Goal: Navigation & Orientation: Understand site structure

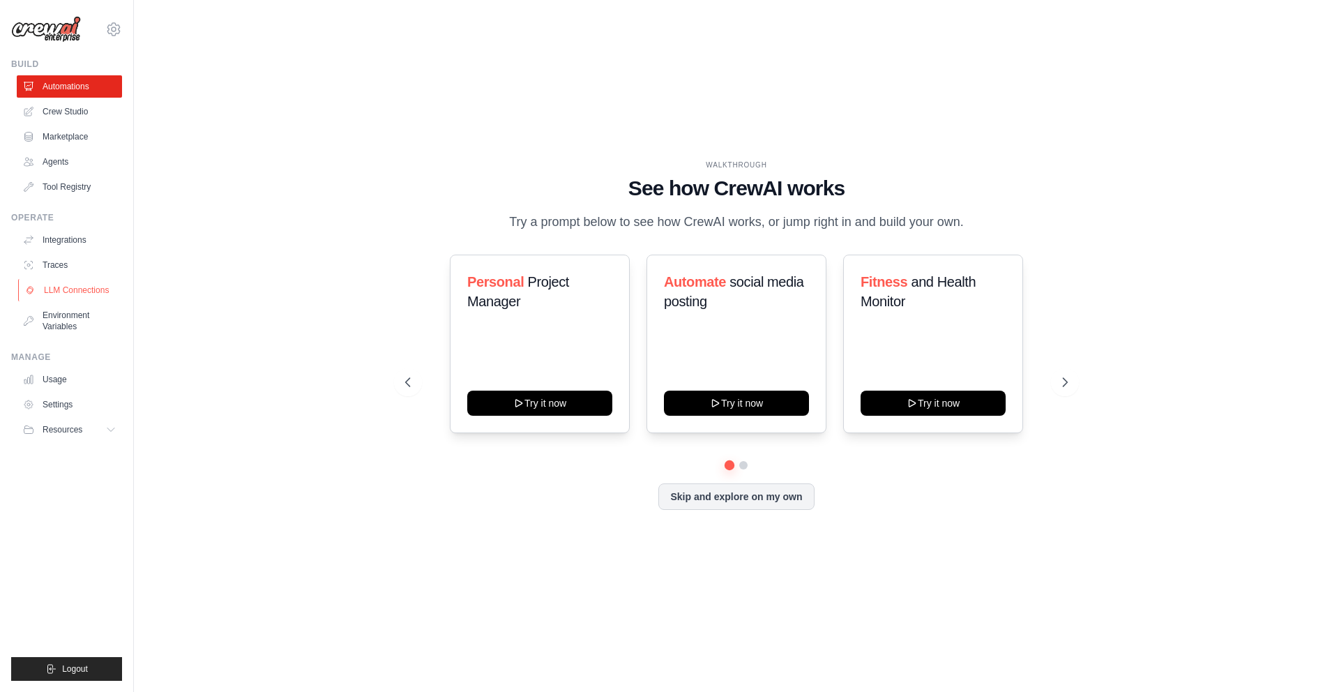
click at [77, 288] on link "LLM Connections" at bounding box center [70, 290] width 105 height 22
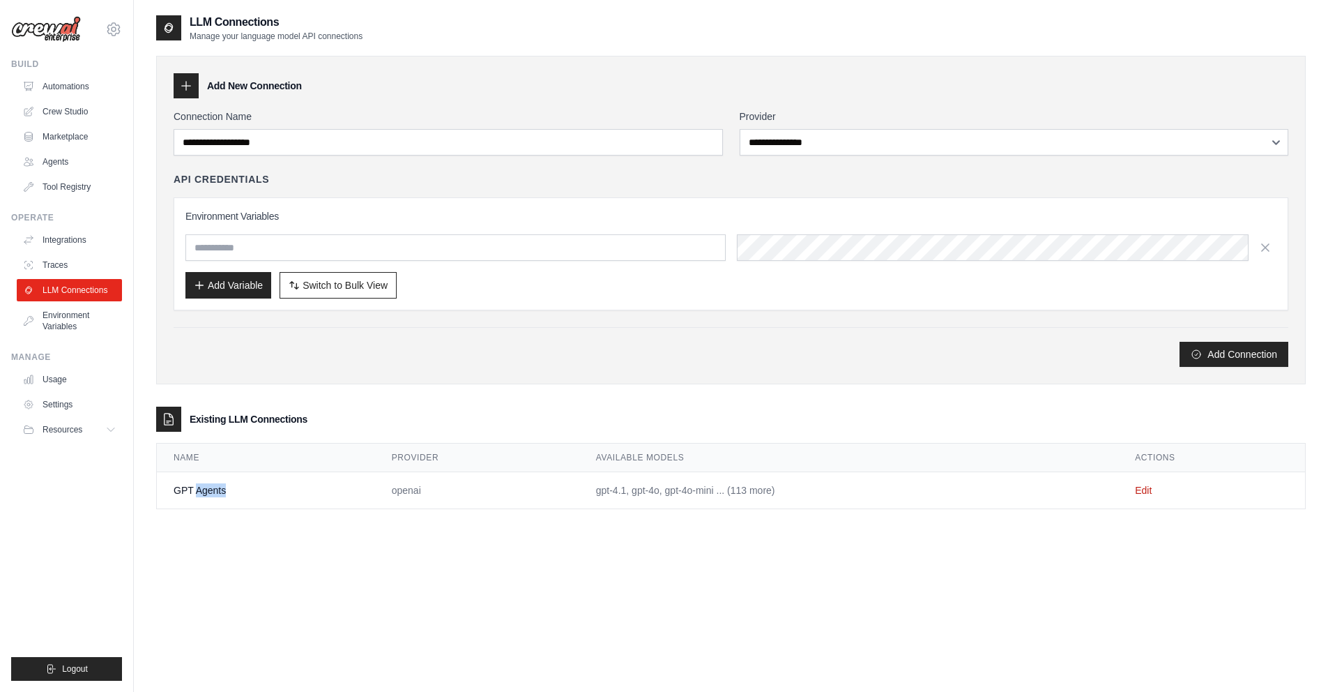
drag, startPoint x: 198, startPoint y: 489, endPoint x: 252, endPoint y: 489, distance: 53.7
click at [252, 489] on td "GPT Agents" at bounding box center [266, 490] width 218 height 37
click at [261, 492] on td "GPT Agents" at bounding box center [266, 490] width 218 height 37
drag, startPoint x: 586, startPoint y: 491, endPoint x: 761, endPoint y: 491, distance: 175.0
click at [761, 491] on td "gpt-4.1, gpt-4o, gpt-4o-mini ... (113 more)" at bounding box center [848, 490] width 539 height 37
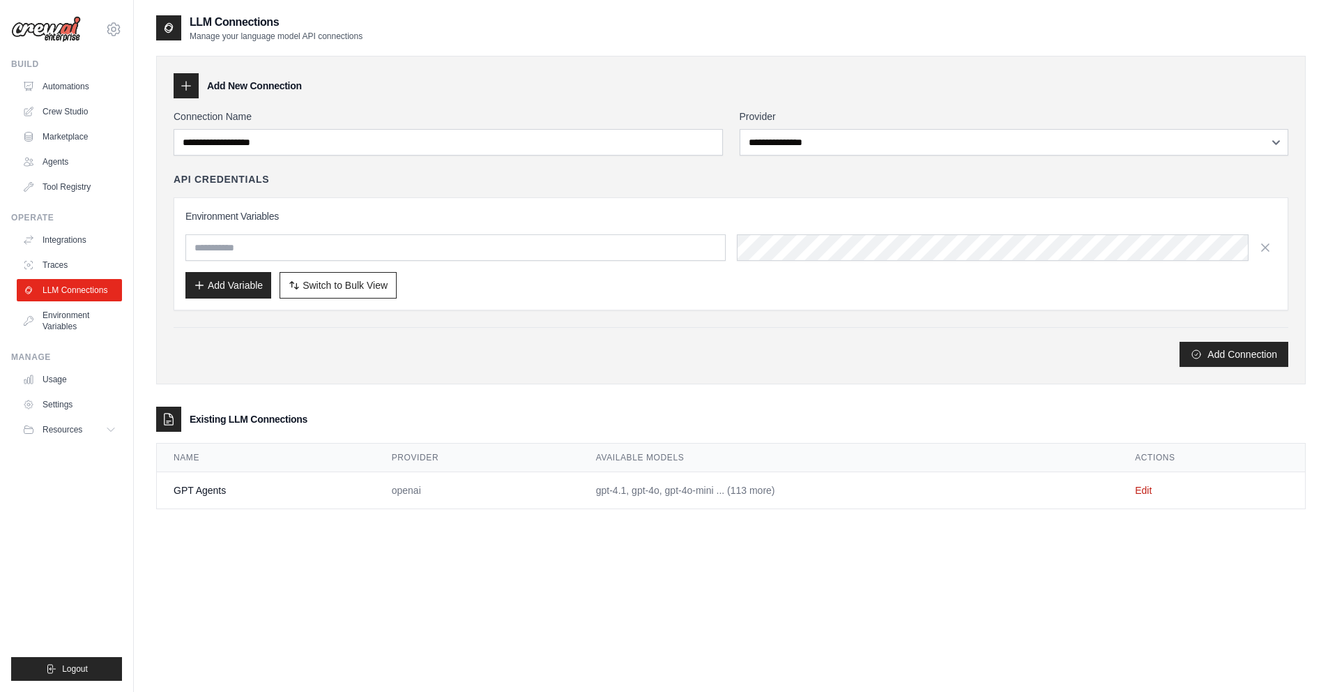
click at [809, 490] on td "gpt-4.1, gpt-4o, gpt-4o-mini ... (113 more)" at bounding box center [848, 490] width 539 height 37
click at [61, 160] on link "Agents" at bounding box center [70, 162] width 105 height 22
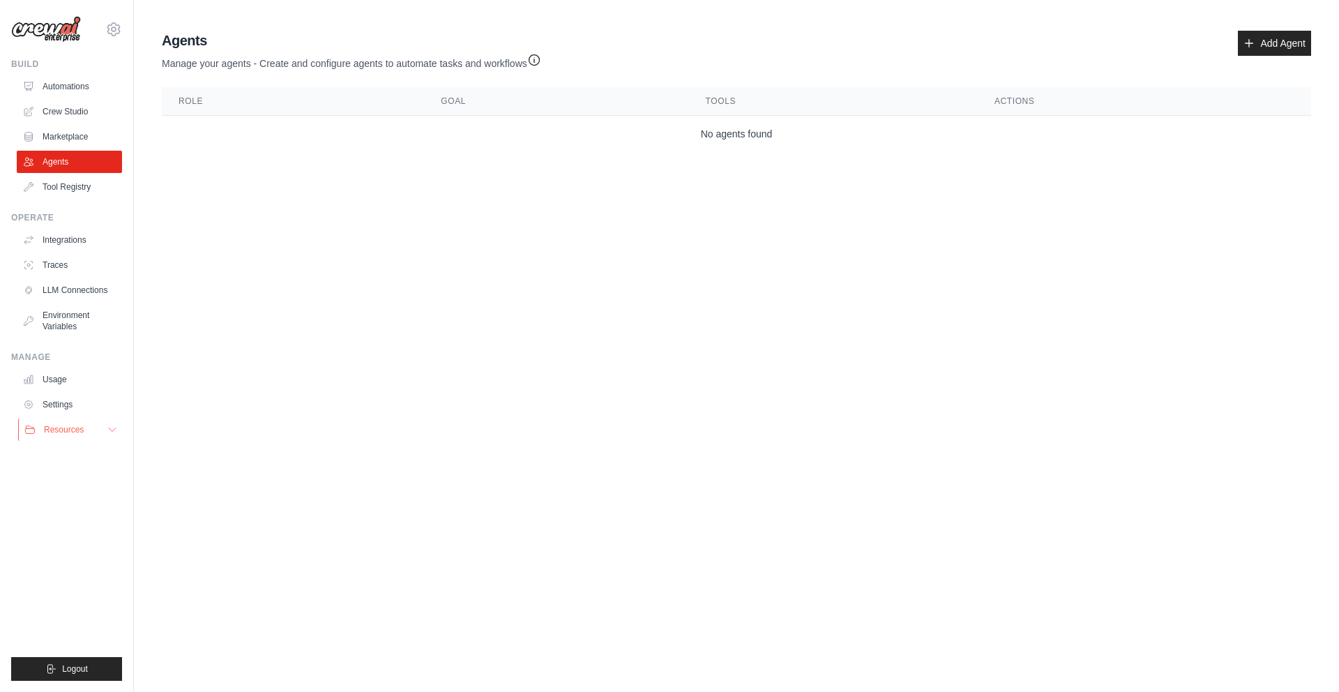
click at [70, 430] on span "Resources" at bounding box center [64, 429] width 40 height 11
click at [54, 266] on link "Traces" at bounding box center [70, 265] width 105 height 22
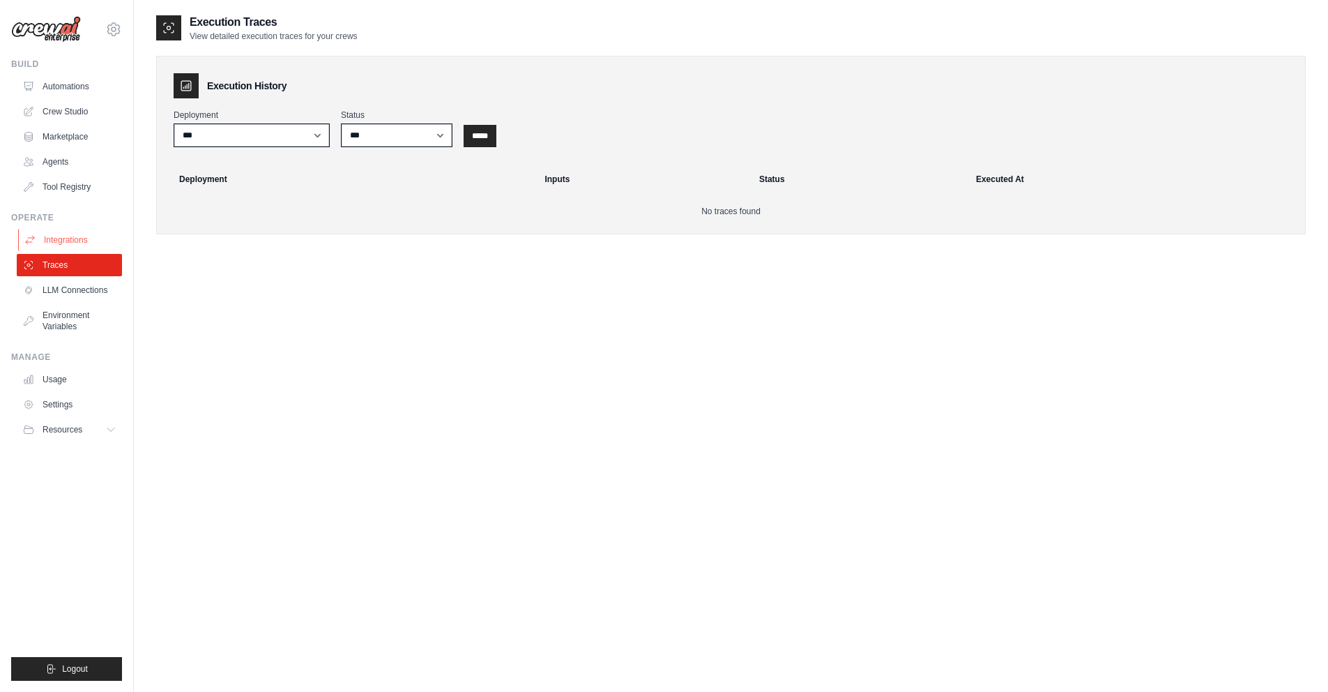
click at [60, 236] on link "Integrations" at bounding box center [70, 240] width 105 height 22
